Goal: Task Accomplishment & Management: Manage account settings

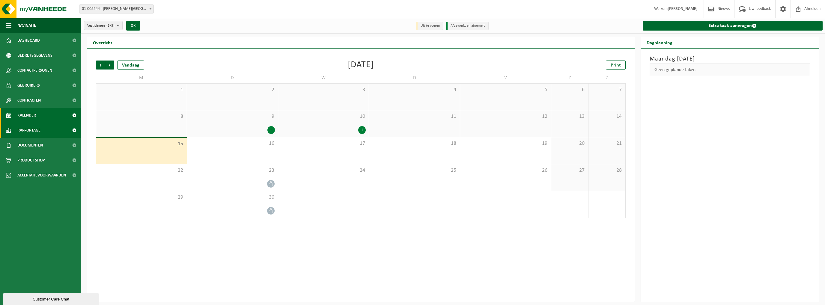
click at [35, 128] on span "Rapportage" at bounding box center [28, 130] width 23 height 15
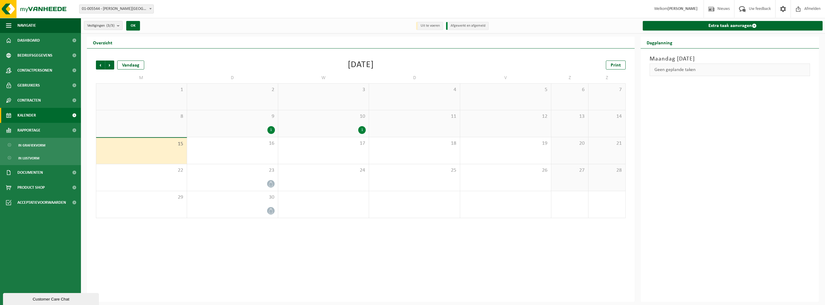
click at [38, 114] on link "Kalender" at bounding box center [40, 115] width 81 height 15
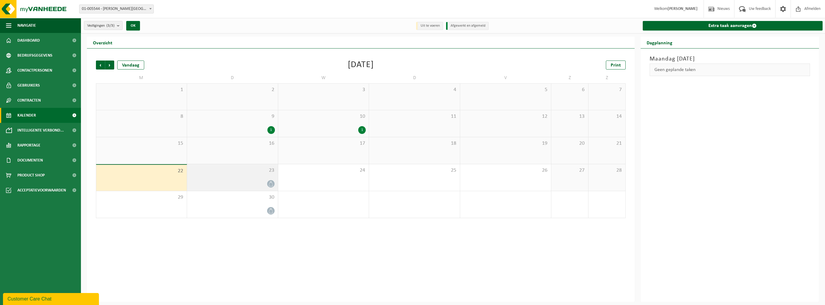
click at [257, 184] on div at bounding box center [232, 184] width 85 height 8
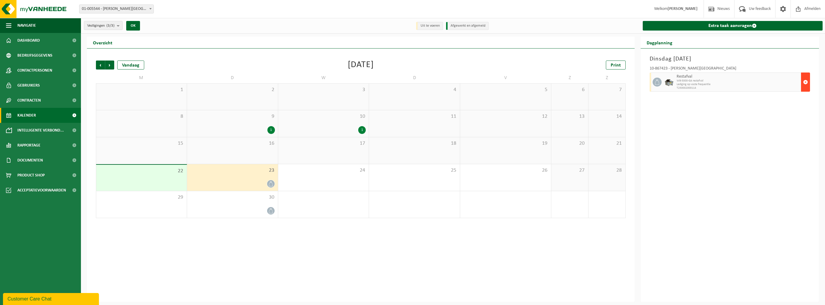
click at [805, 83] on span "button" at bounding box center [805, 82] width 5 height 12
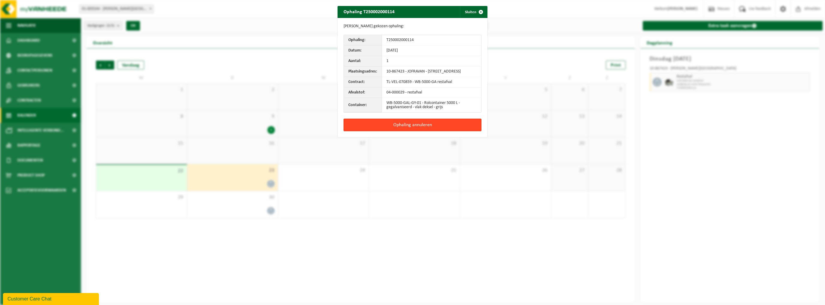
click at [452, 127] on button "Ophaling annuleren" at bounding box center [413, 125] width 138 height 13
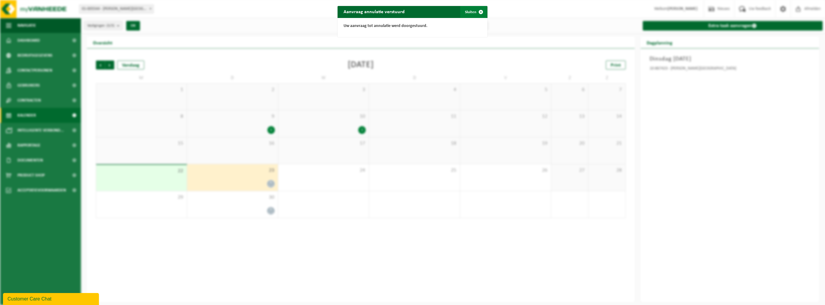
click at [469, 13] on button "Sluiten" at bounding box center [473, 12] width 27 height 12
